Goal: Download file/media

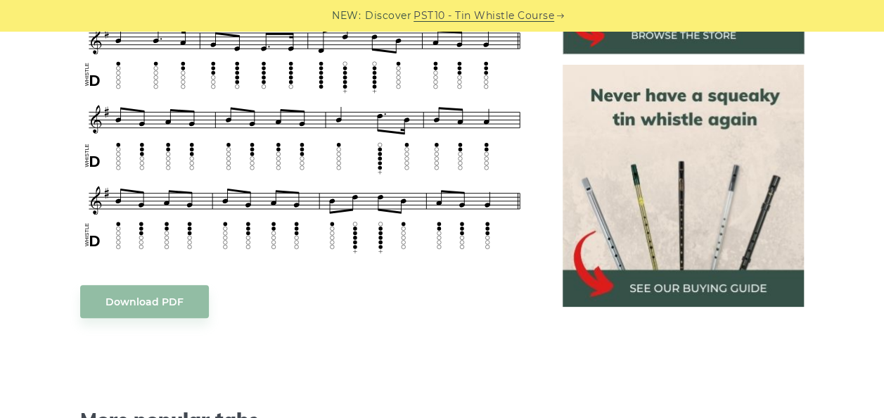
scroll to position [619, 0]
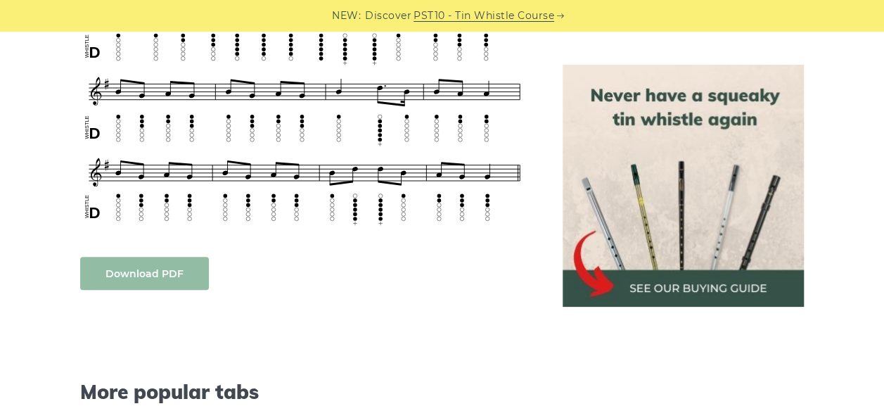
click at [183, 262] on link "Download PDF" at bounding box center [144, 273] width 129 height 33
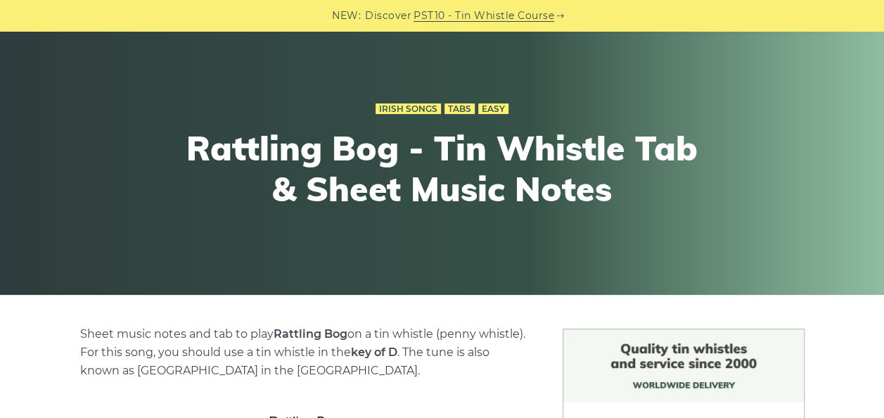
scroll to position [72, 0]
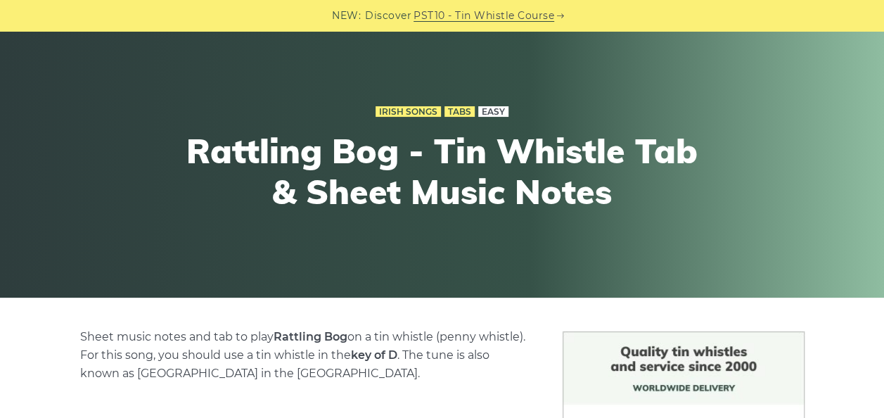
click at [484, 110] on link "Easy" at bounding box center [493, 111] width 30 height 11
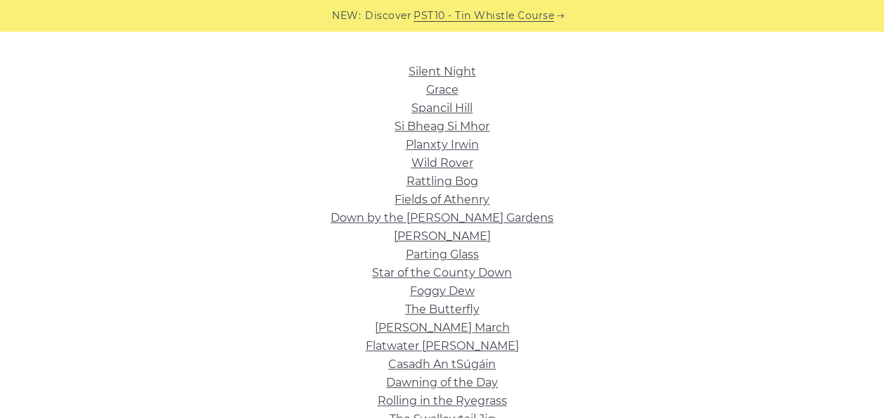
scroll to position [338, 0]
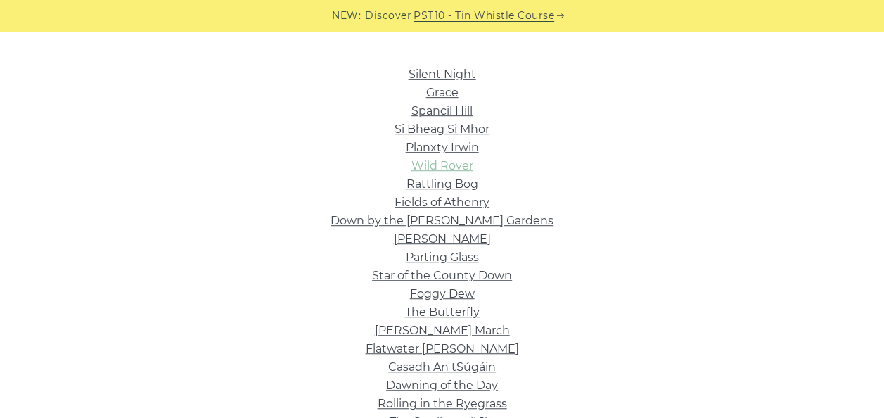
click at [459, 167] on link "Wild Rover" at bounding box center [443, 165] width 62 height 13
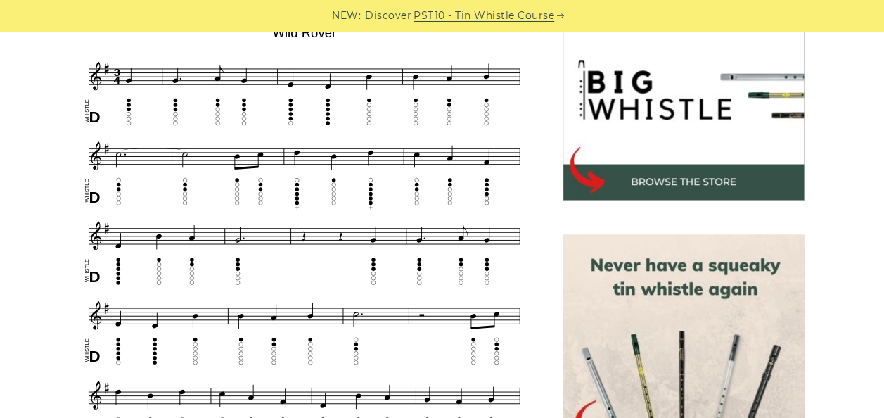
scroll to position [450, 0]
